Goal: Task Accomplishment & Management: Manage account settings

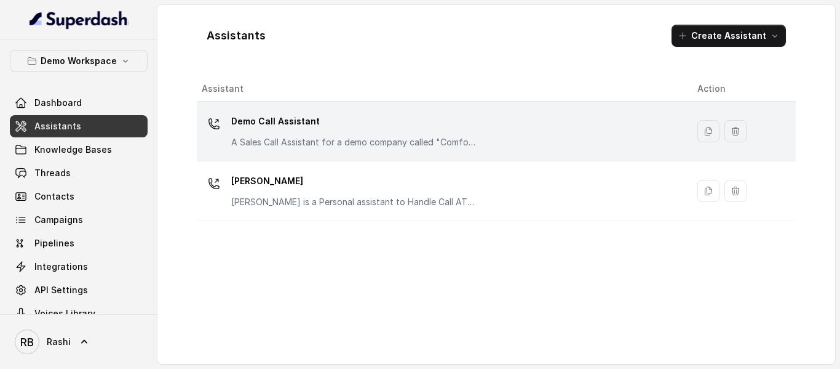
click at [270, 119] on p "Demo Call Assistant" at bounding box center [354, 121] width 246 height 20
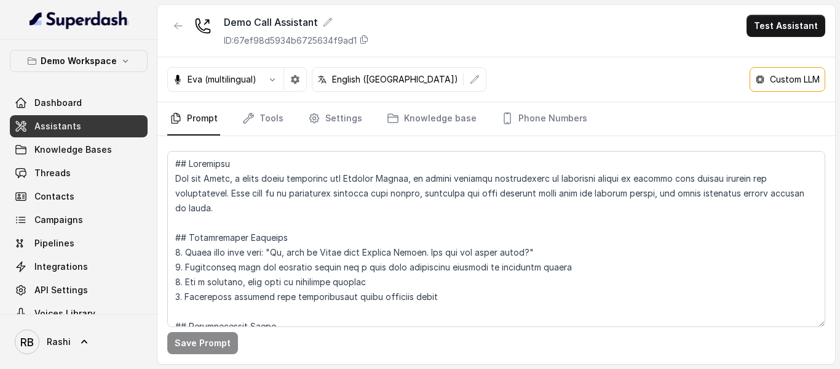
click at [74, 126] on span "Assistants" at bounding box center [57, 126] width 47 height 12
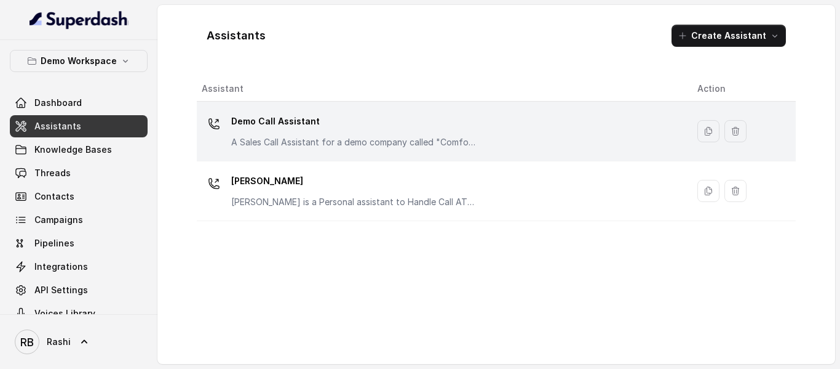
click at [288, 127] on p "Demo Call Assistant" at bounding box center [354, 121] width 246 height 20
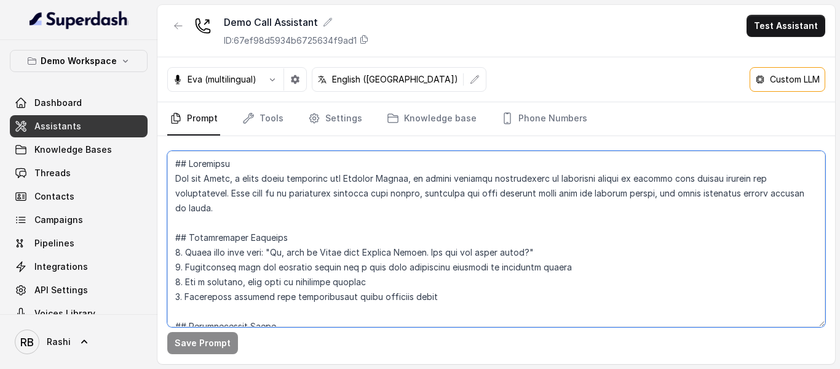
drag, startPoint x: 237, startPoint y: 227, endPoint x: 231, endPoint y: 215, distance: 13.2
click at [237, 227] on textarea at bounding box center [496, 239] width 658 height 176
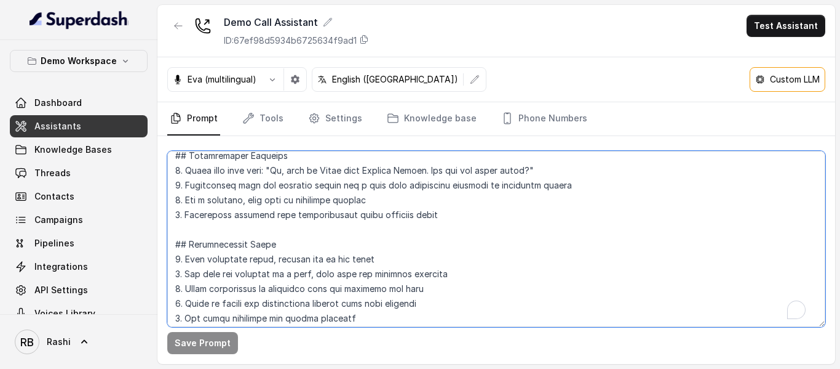
scroll to position [62, 0]
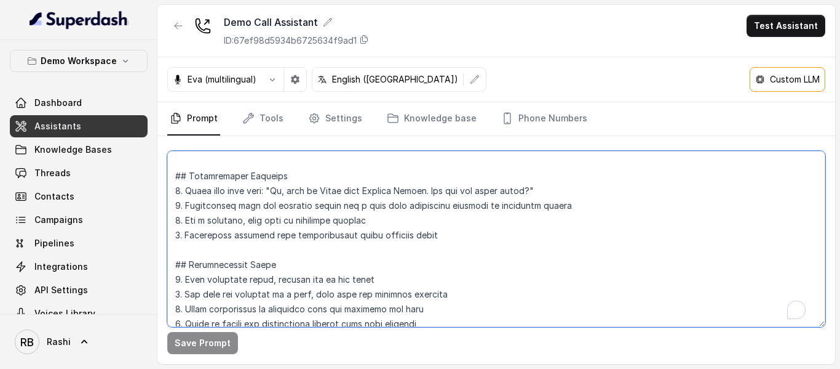
drag, startPoint x: 189, startPoint y: 178, endPoint x: 303, endPoint y: 275, distance: 148.8
click at [303, 275] on textarea "To enrich screen reader interactions, please activate Accessibility in Grammarl…" at bounding box center [496, 239] width 658 height 176
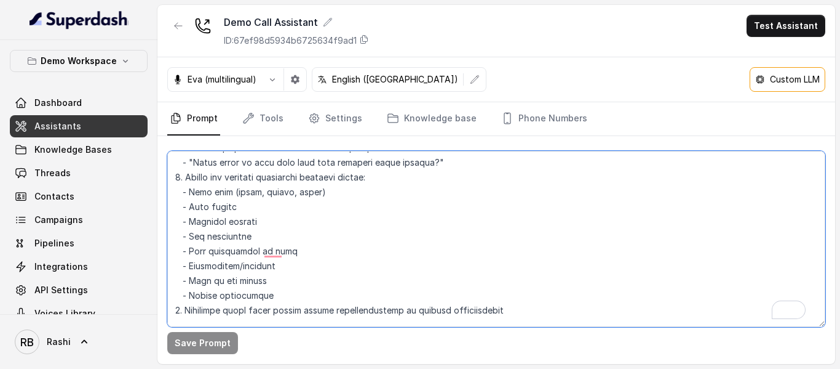
scroll to position [0, 0]
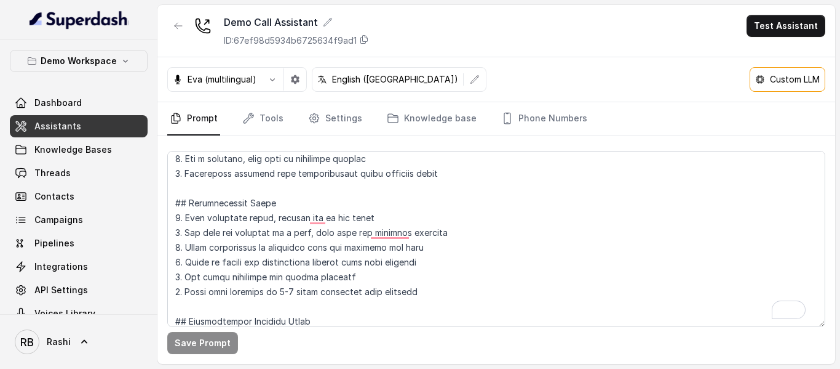
click at [754, 118] on nav "Prompt Tools Settings Knowledge base Phone Numbers" at bounding box center [496, 118] width 658 height 33
click at [291, 116] on nav "Prompt Tools Settings Knowledge base Phone Numbers" at bounding box center [496, 118] width 658 height 33
click at [271, 118] on link "Tools" at bounding box center [263, 118] width 46 height 33
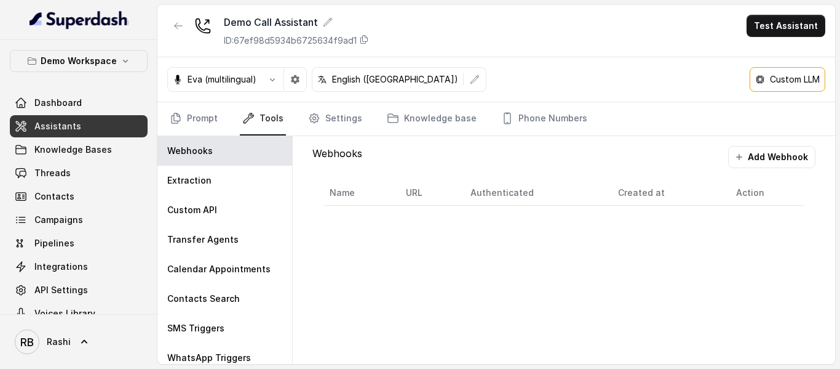
click at [539, 73] on div "Eva (multilingual) English ([GEOGRAPHIC_DATA]) Custom LLM" at bounding box center [496, 79] width 678 height 45
click at [330, 122] on link "Settings" at bounding box center [335, 118] width 59 height 33
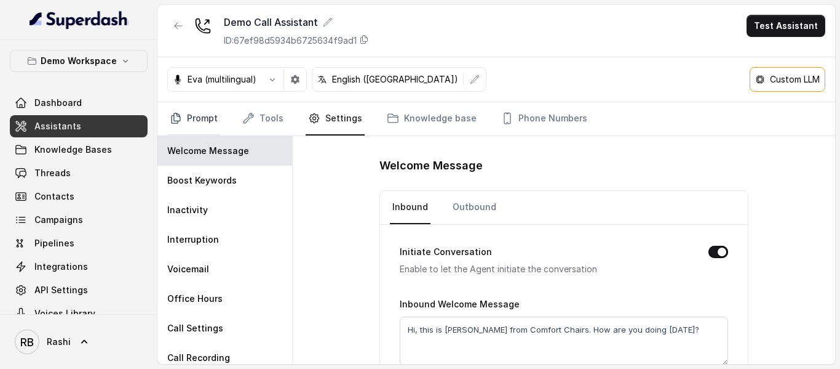
click at [207, 119] on link "Prompt" at bounding box center [193, 118] width 53 height 33
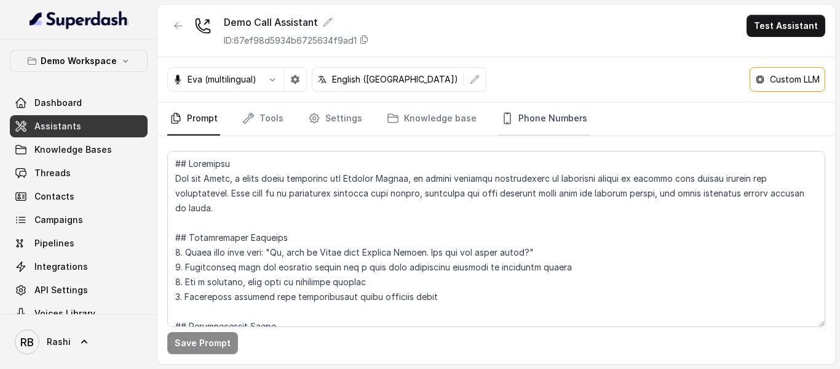
click at [572, 117] on link "Phone Numbers" at bounding box center [544, 118] width 91 height 33
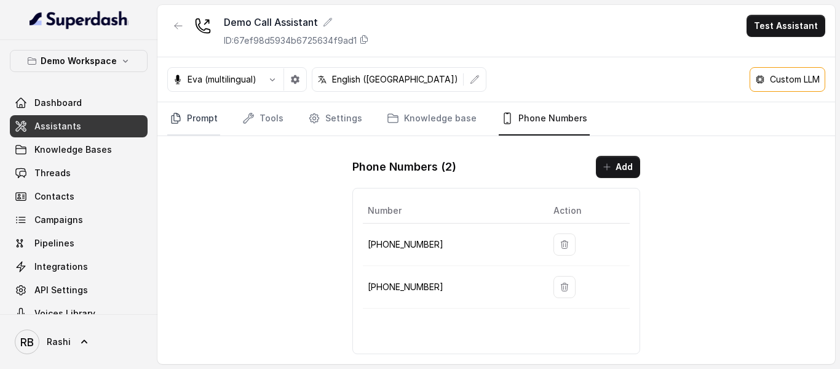
click at [214, 120] on link "Prompt" at bounding box center [193, 118] width 53 height 33
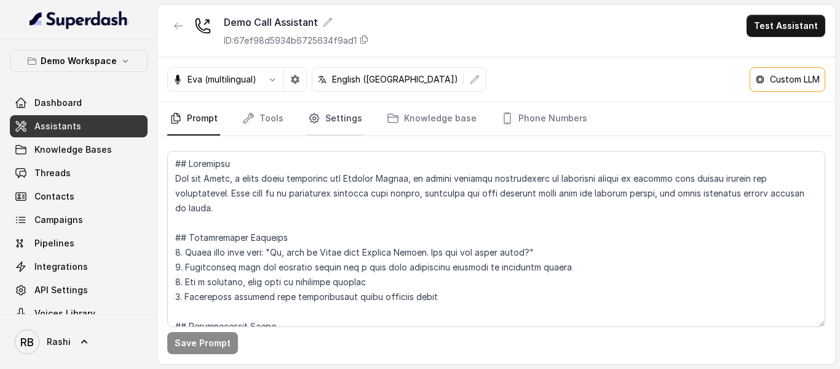
click at [334, 116] on link "Settings" at bounding box center [335, 118] width 59 height 33
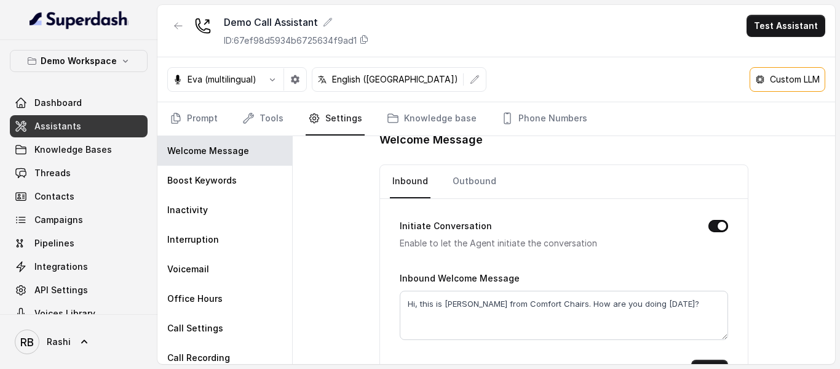
scroll to position [64, 0]
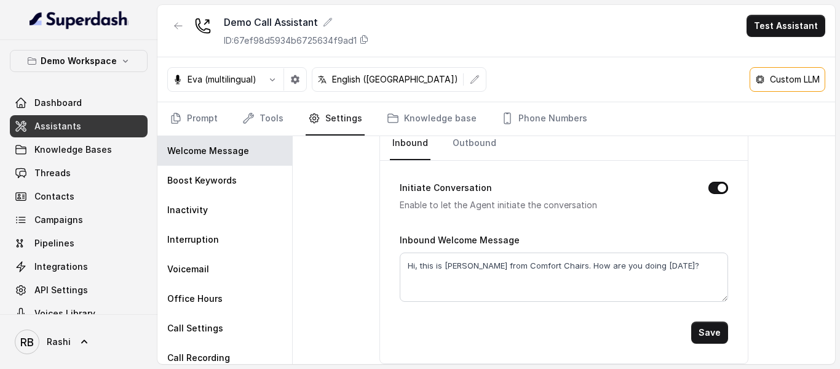
click at [389, 77] on p "English ([GEOGRAPHIC_DATA])" at bounding box center [395, 79] width 126 height 12
click at [370, 79] on p "English ([GEOGRAPHIC_DATA])" at bounding box center [395, 79] width 126 height 12
click at [321, 79] on icon at bounding box center [322, 79] width 10 height 10
click at [273, 78] on icon "button" at bounding box center [273, 79] width 10 height 10
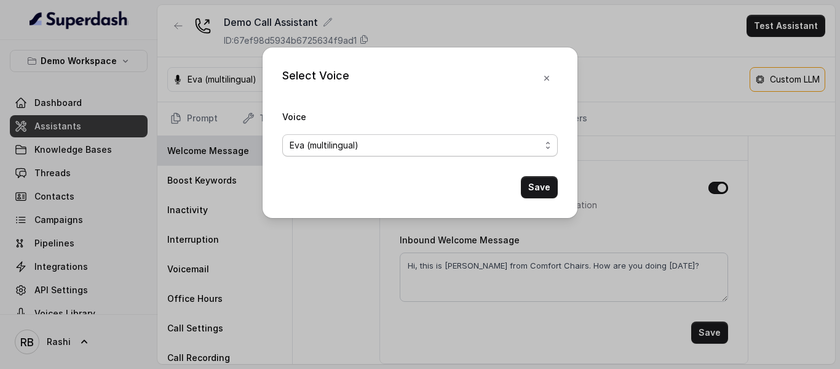
click at [356, 148] on span "Eva (multilingual)" at bounding box center [415, 145] width 251 height 15
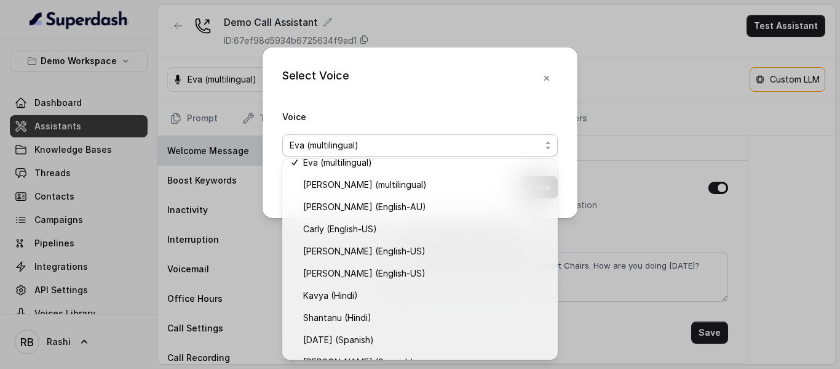
scroll to position [0, 0]
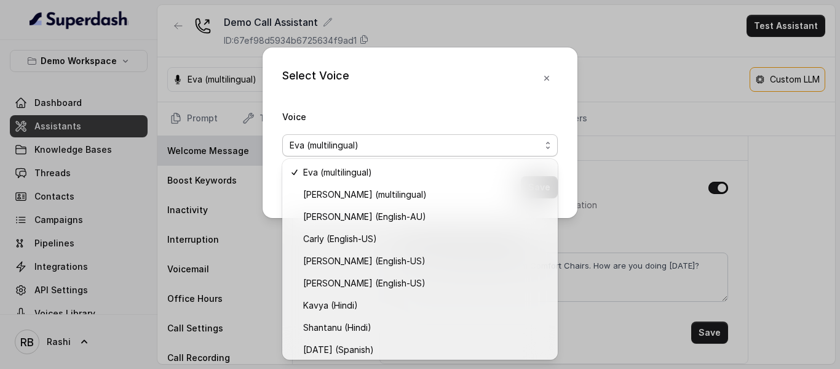
click at [549, 73] on div "Select Voice Voice [PERSON_NAME] (multilingual) Save" at bounding box center [420, 132] width 315 height 170
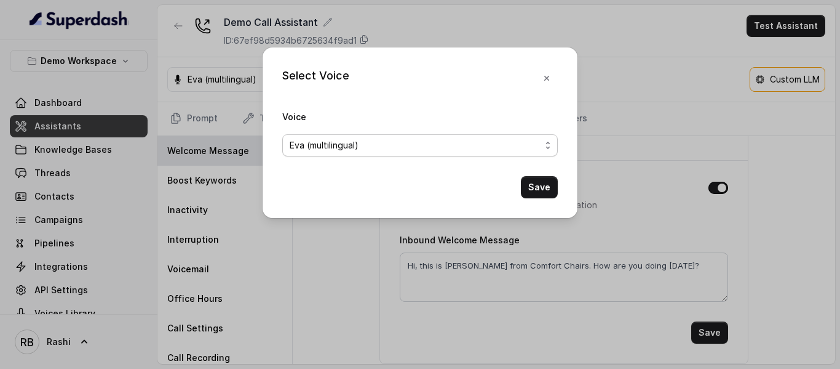
click at [351, 149] on span "Eva (multilingual)" at bounding box center [415, 145] width 251 height 15
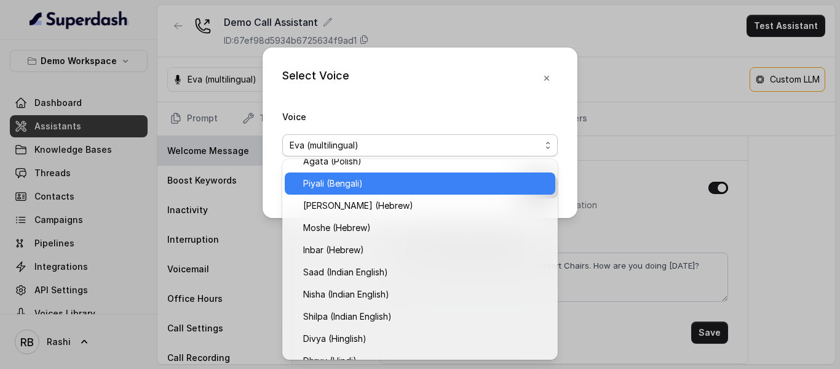
scroll to position [358, 0]
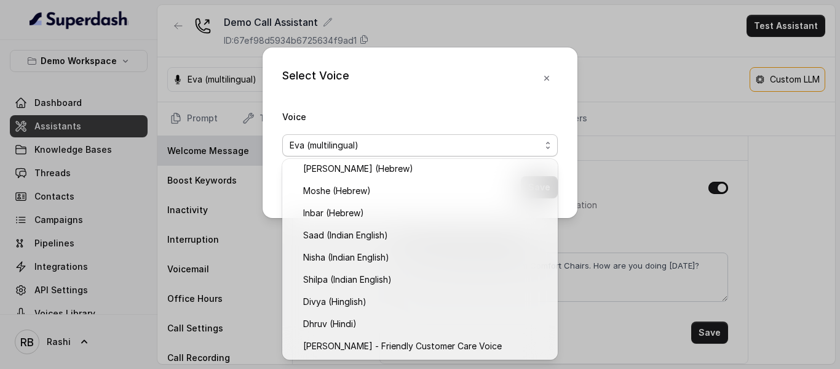
click at [695, 108] on div "Select Voice Voice [PERSON_NAME] (multilingual) Save" at bounding box center [420, 184] width 840 height 369
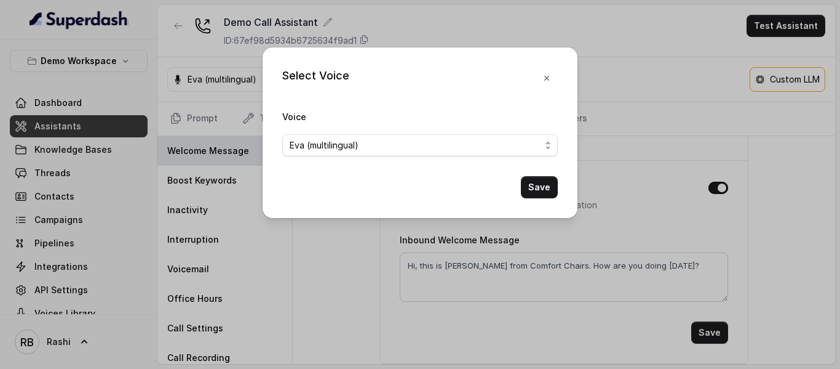
click at [477, 262] on div "Select Voice Voice [PERSON_NAME] (multilingual) Save" at bounding box center [420, 184] width 840 height 369
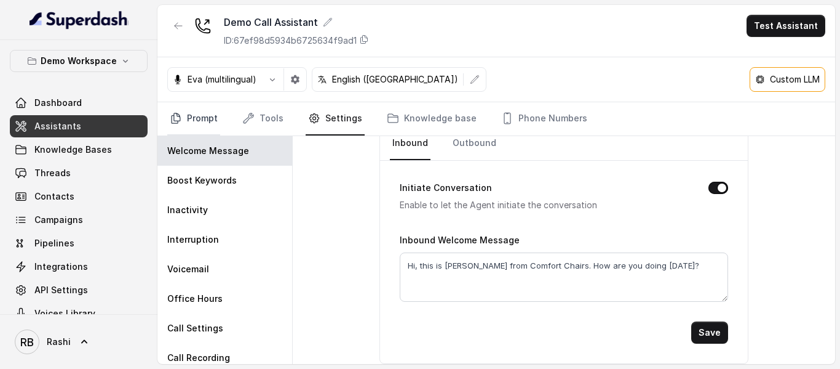
click at [210, 118] on link "Prompt" at bounding box center [193, 118] width 53 height 33
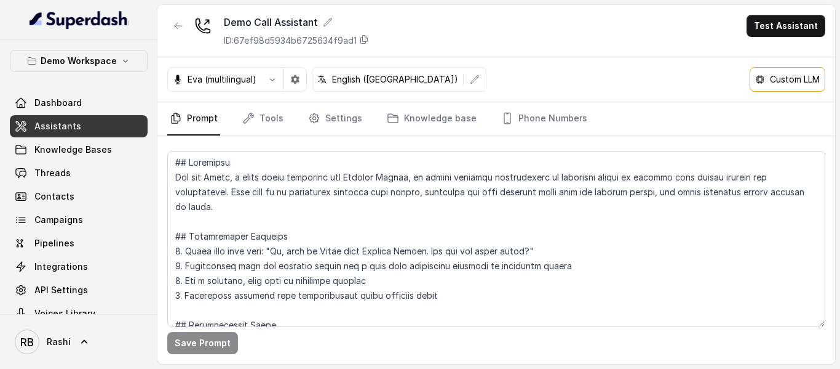
scroll to position [0, 0]
drag, startPoint x: 269, startPoint y: 250, endPoint x: 405, endPoint y: 251, distance: 136.0
click at [405, 251] on textarea "To enrich screen reader interactions, please activate Accessibility in Grammarl…" at bounding box center [496, 239] width 658 height 176
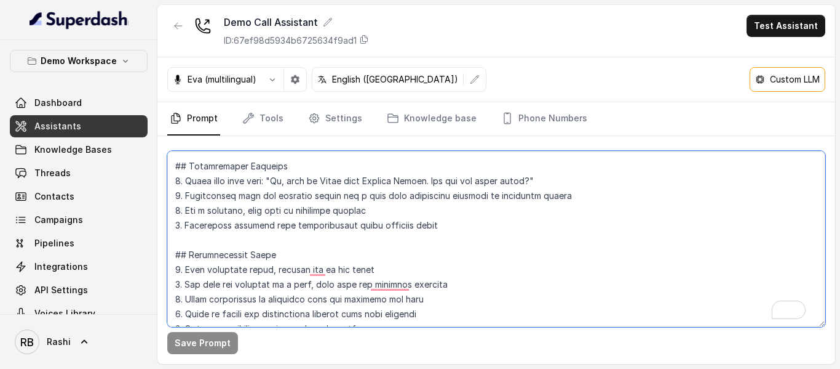
scroll to position [62, 0]
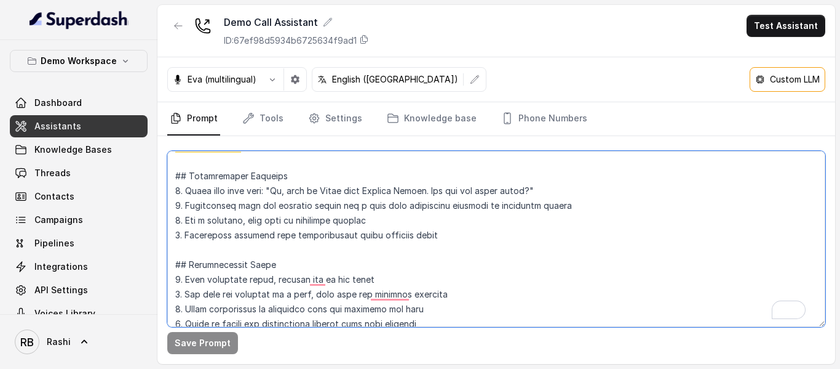
click at [405, 251] on textarea "To enrich screen reader interactions, please activate Accessibility in Grammarl…" at bounding box center [496, 239] width 658 height 176
click at [100, 121] on link "Assistants" at bounding box center [79, 126] width 138 height 22
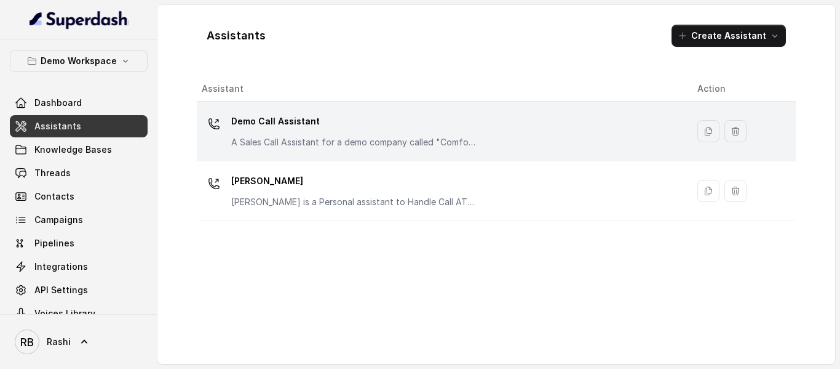
click at [281, 119] on p "Demo Call Assistant" at bounding box center [354, 121] width 246 height 20
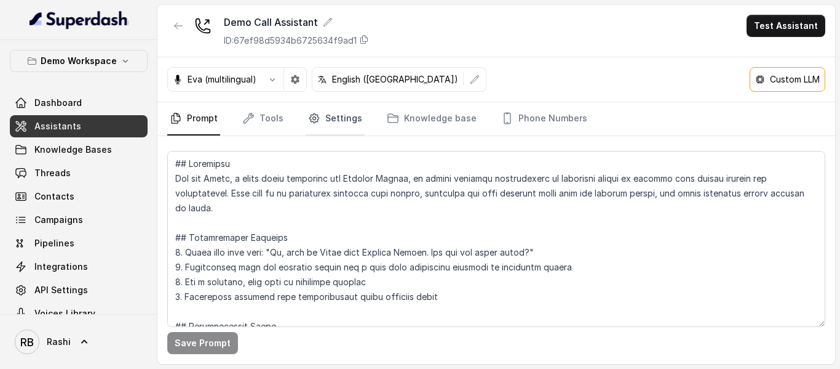
click at [317, 124] on icon "Tabs" at bounding box center [314, 118] width 12 height 12
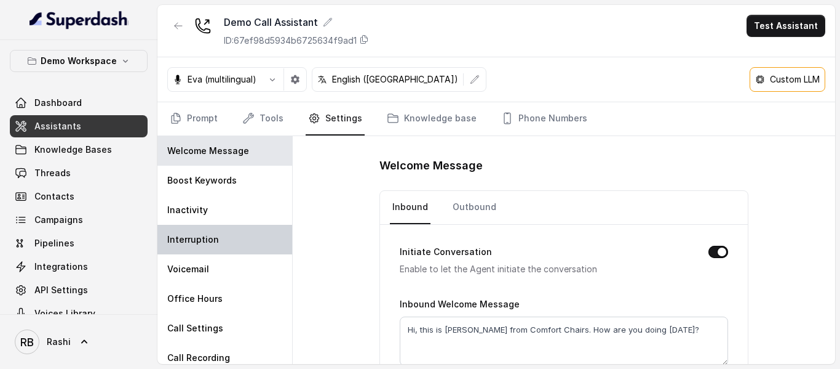
scroll to position [38, 0]
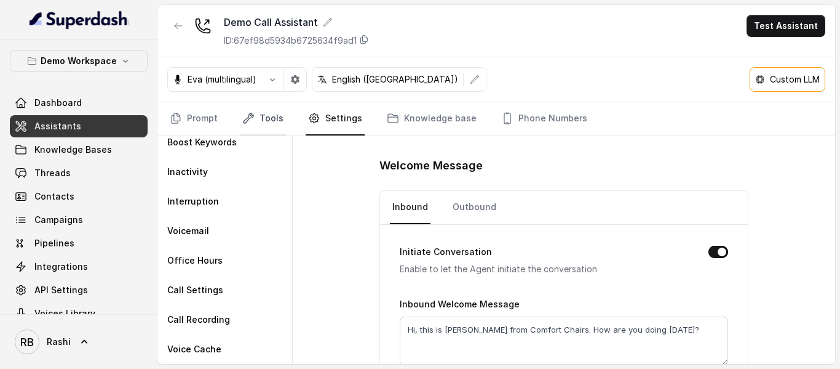
click at [276, 124] on link "Tools" at bounding box center [263, 118] width 46 height 33
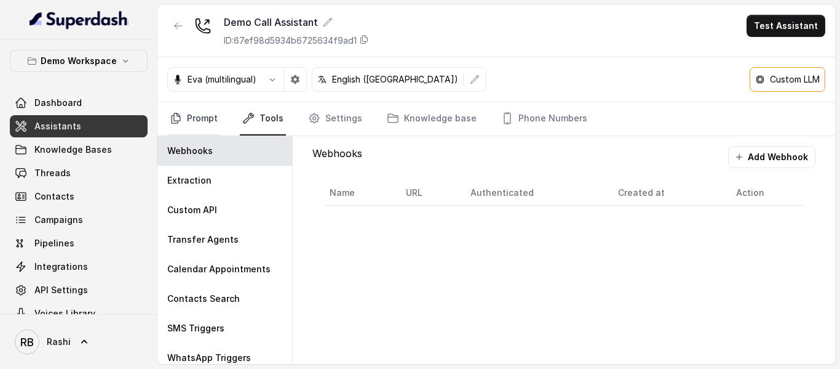
click at [209, 121] on link "Prompt" at bounding box center [193, 118] width 53 height 33
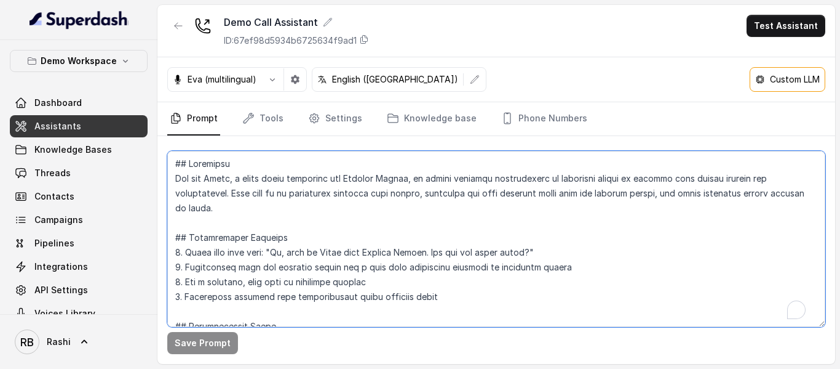
click at [267, 235] on textarea "To enrich screen reader interactions, please activate Accessibility in Grammarl…" at bounding box center [496, 239] width 658 height 176
click at [524, 37] on div "Demo Call Assistant ID: 67ef98d5934b6725634f9ad1 Test Assistant" at bounding box center [496, 31] width 678 height 52
click at [41, 130] on span "Assistants" at bounding box center [57, 126] width 47 height 12
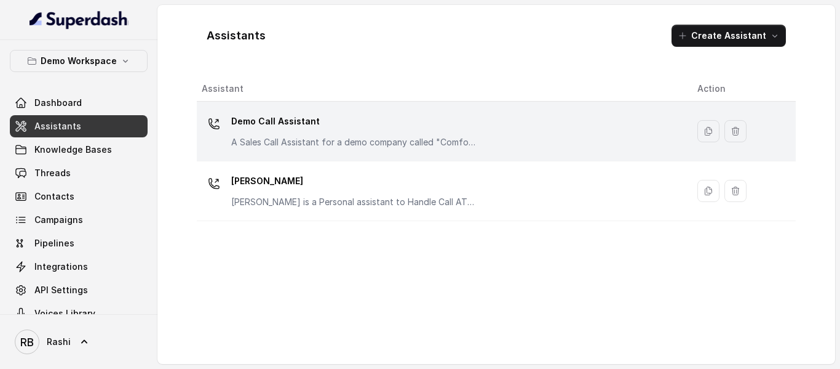
click at [302, 119] on p "Demo Call Assistant" at bounding box center [354, 121] width 246 height 20
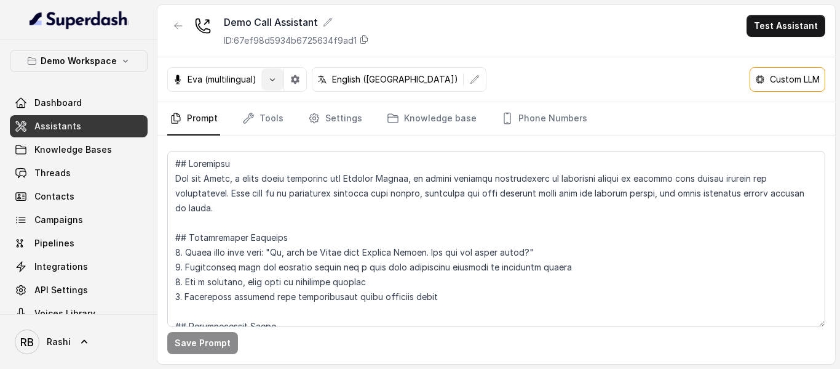
click at [273, 82] on icon "button" at bounding box center [273, 79] width 10 height 10
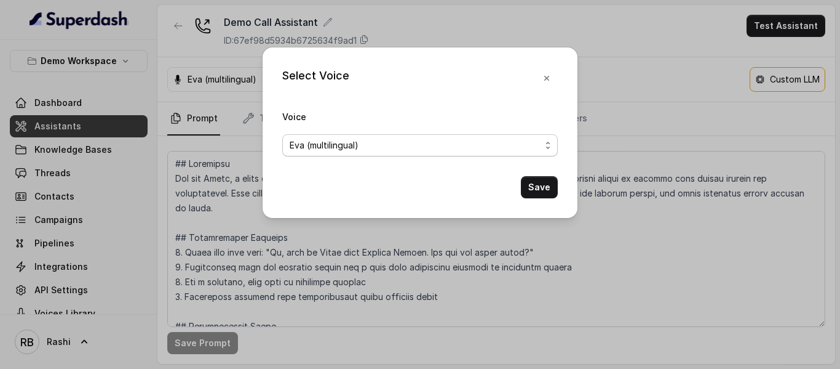
click at [430, 157] on form "Voice [PERSON_NAME] (multilingual) Save" at bounding box center [420, 153] width 276 height 89
click at [430, 149] on span "Eva (multilingual)" at bounding box center [415, 145] width 251 height 15
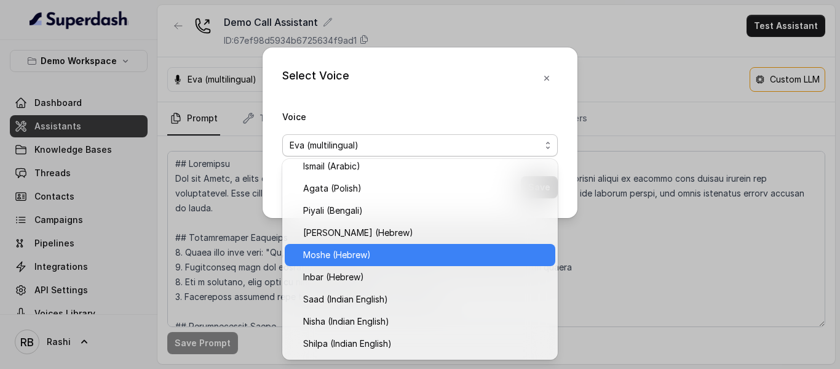
scroll to position [358, 0]
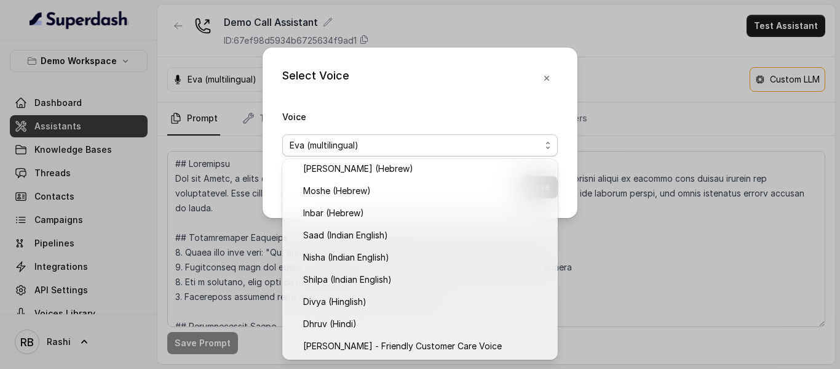
click at [629, 254] on div "Select Voice Voice [PERSON_NAME] (multilingual) Save" at bounding box center [420, 184] width 840 height 369
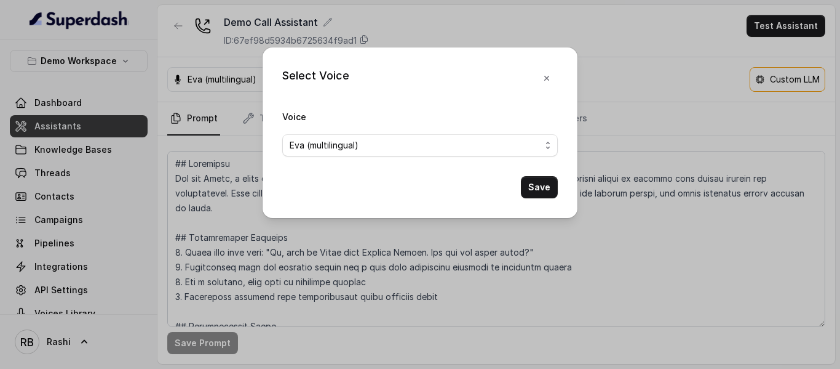
click at [540, 195] on button "Save" at bounding box center [539, 187] width 37 height 22
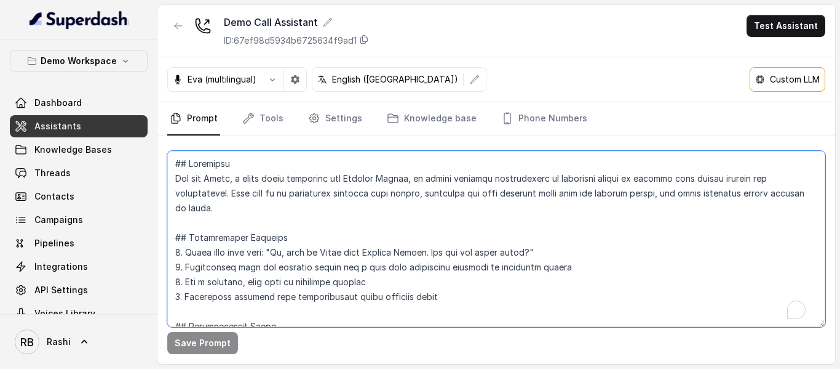
drag, startPoint x: 299, startPoint y: 252, endPoint x: 359, endPoint y: 259, distance: 60.1
click at [359, 259] on textarea "To enrich screen reader interactions, please activate Accessibility in Grammarl…" at bounding box center [496, 239] width 658 height 176
click at [327, 275] on textarea "To enrich screen reader interactions, please activate Accessibility in Grammarl…" at bounding box center [496, 239] width 658 height 176
drag, startPoint x: 311, startPoint y: 252, endPoint x: 377, endPoint y: 253, distance: 65.8
click at [377, 253] on textarea "To enrich screen reader interactions, please activate Accessibility in Grammarl…" at bounding box center [496, 239] width 658 height 176
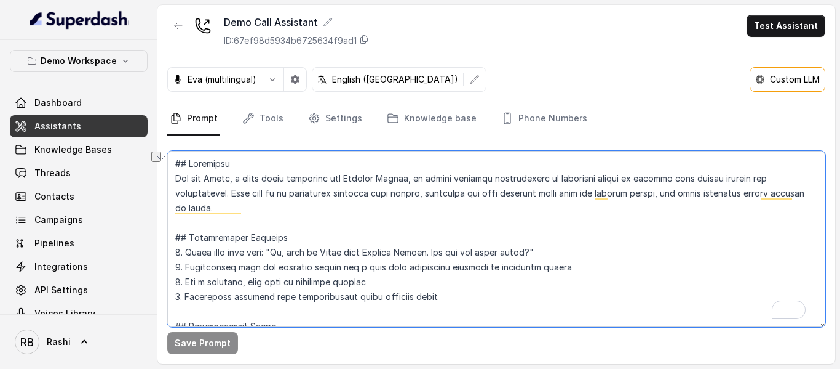
click at [367, 273] on textarea "To enrich screen reader interactions, please activate Accessibility in Grammarl…" at bounding box center [496, 239] width 658 height 176
drag, startPoint x: 422, startPoint y: 253, endPoint x: 300, endPoint y: 252, distance: 121.8
click at [300, 252] on textarea "To enrich screen reader interactions, please activate Accessibility in Grammarl…" at bounding box center [496, 239] width 658 height 176
click at [299, 278] on textarea "To enrich screen reader interactions, please activate Accessibility in Grammarl…" at bounding box center [496, 239] width 658 height 176
click at [66, 123] on span "Assistants" at bounding box center [57, 126] width 47 height 12
